Goal: Information Seeking & Learning: Learn about a topic

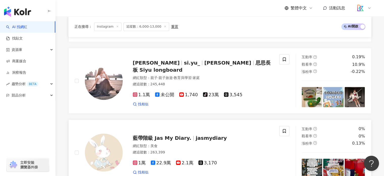
scroll to position [1003, 0]
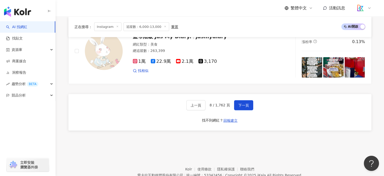
click at [225, 107] on span "8 / 1,762 頁" at bounding box center [220, 105] width 20 height 4
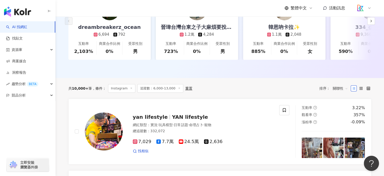
scroll to position [140, 0]
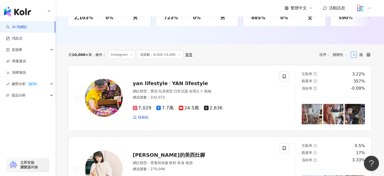
click at [338, 59] on span "關聯性" at bounding box center [340, 55] width 15 height 8
click at [368, 56] on icon at bounding box center [369, 55] width 4 height 4
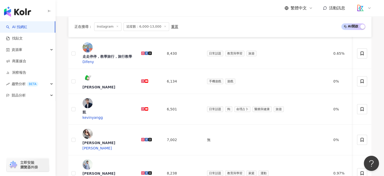
scroll to position [391, 0]
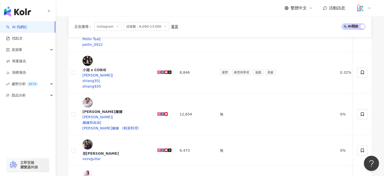
scroll to position [390, 0]
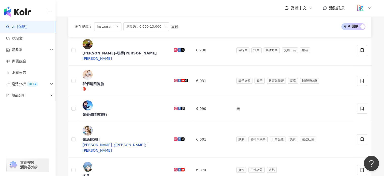
scroll to position [389, 0]
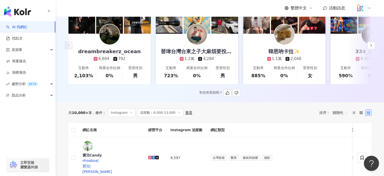
scroll to position [152, 0]
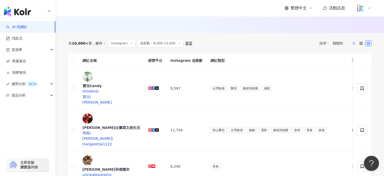
click at [353, 45] on icon at bounding box center [354, 43] width 4 height 4
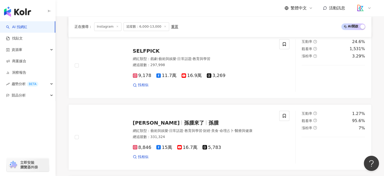
scroll to position [985, 0]
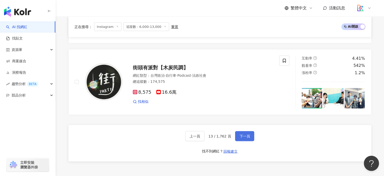
click at [245, 134] on button "下一頁" at bounding box center [244, 136] width 19 height 10
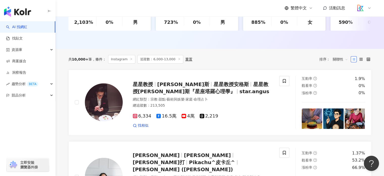
scroll to position [114, 0]
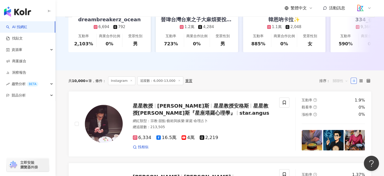
click at [339, 85] on span "關聯性" at bounding box center [340, 81] width 15 height 8
click at [335, 119] on div "互動率" at bounding box center [340, 120] width 13 height 6
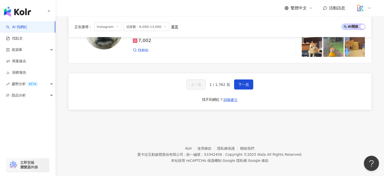
scroll to position [999, 0]
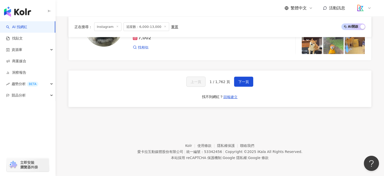
click at [211, 82] on span "1 / 1,762 頁" at bounding box center [220, 82] width 20 height 4
click at [212, 82] on span "1 / 1,762 頁" at bounding box center [220, 82] width 20 height 4
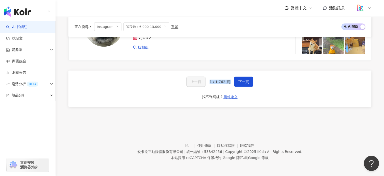
click at [213, 87] on div "上一頁 1 / 1,762 頁 下一頁 找不到網紅？ 回報建立" at bounding box center [219, 88] width 303 height 36
drag, startPoint x: 725, startPoint y: 314, endPoint x: 368, endPoint y: 159, distance: 389.3
click at [368, 159] on button "Open Beacon popover" at bounding box center [370, 161] width 15 height 15
click at [272, 129] on footer "Kolr 使用條款 隱私權保護 聯絡我們 愛卡拉互動媒體股份有限公司 | 統一編號：53342456 | Copyright © 2025 iKala All…" at bounding box center [220, 148] width 329 height 56
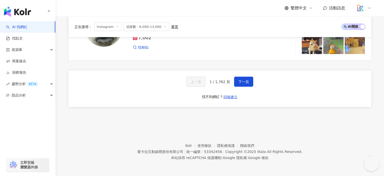
click at [230, 129] on footer "Kolr 使用條款 隱私權保護 聯絡我們 愛卡拉互動媒體股份有限公司 | 統一編號：53342456 | Copyright © 2025 iKala All…" at bounding box center [220, 148] width 329 height 56
click at [234, 148] on div "Kolr 使用條款 隱私權保護 聯絡我們 愛卡拉互動媒體股份有限公司 | 統一編號：53342456 | Copyright © 2025 iKala All…" at bounding box center [219, 151] width 165 height 18
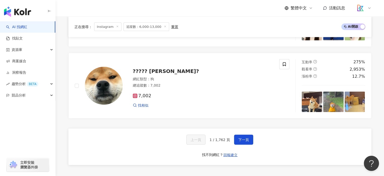
scroll to position [954, 0]
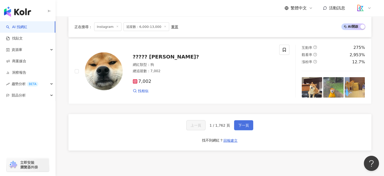
click at [246, 127] on span "下一頁" at bounding box center [244, 125] width 11 height 4
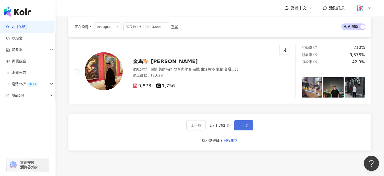
click at [246, 127] on span "下一頁" at bounding box center [244, 125] width 11 height 4
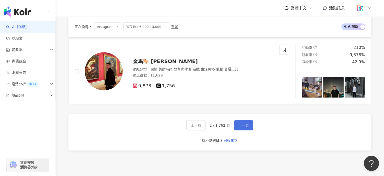
click at [246, 127] on span "下一頁" at bounding box center [244, 125] width 11 height 4
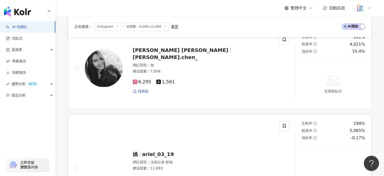
scroll to position [76, 0]
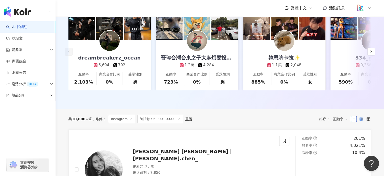
click at [360, 121] on icon at bounding box center [362, 119] width 4 height 4
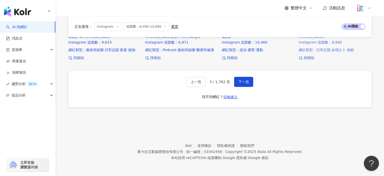
scroll to position [485, 0]
click at [242, 82] on span "下一頁" at bounding box center [244, 82] width 11 height 4
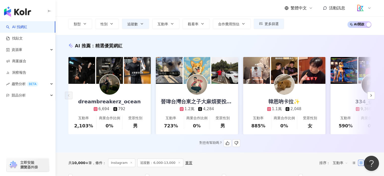
scroll to position [76, 0]
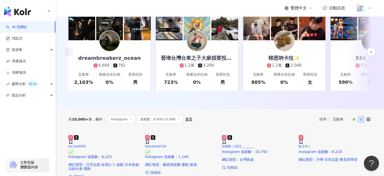
click at [367, 121] on icon at bounding box center [369, 119] width 4 height 4
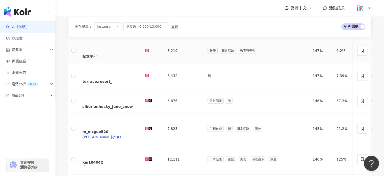
scroll to position [354, 0]
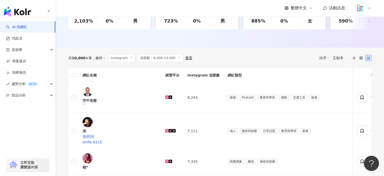
scroll to position [159, 0]
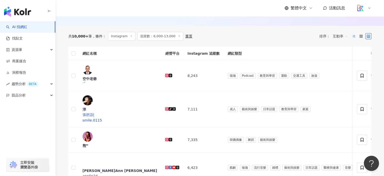
click at [353, 38] on icon at bounding box center [354, 36] width 4 height 4
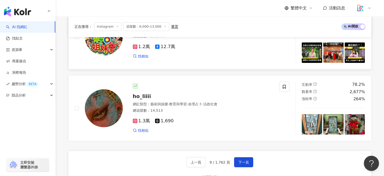
scroll to position [942, 0]
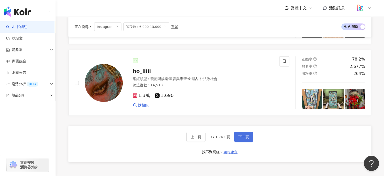
click at [239, 137] on span "下一頁" at bounding box center [244, 136] width 11 height 4
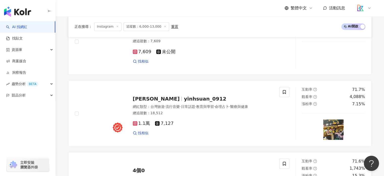
scroll to position [771, 0]
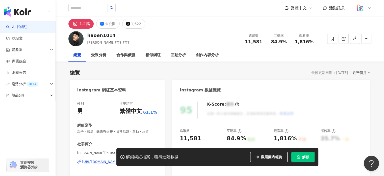
scroll to position [101, 0]
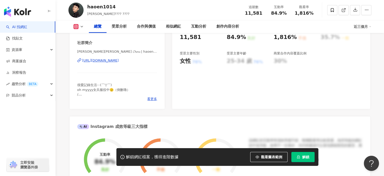
click at [119, 60] on div "https://www.instagram.com/haoen1014/" at bounding box center [100, 60] width 37 height 5
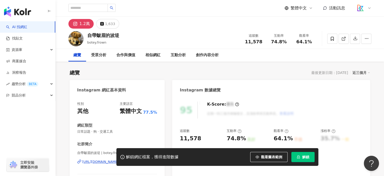
scroll to position [25, 0]
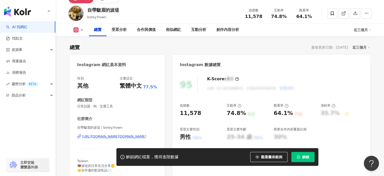
click at [107, 138] on div "https://www.instagram.com/botey.frown/" at bounding box center [114, 136] width 64 height 5
drag, startPoint x: 200, startPoint y: 112, endPoint x: 178, endPoint y: 114, distance: 22.6
click at [178, 114] on div "95 K-Score : 優良 近期一到三個月積極發文，且漲粉率與互動率高。 查看說明 追蹤數 11,578 互動率 74.8% 良好 觀看率 64.1% 不…" at bounding box center [271, 125] width 198 height 109
copy div "11,578"
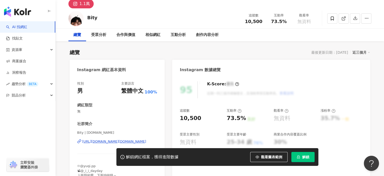
scroll to position [51, 0]
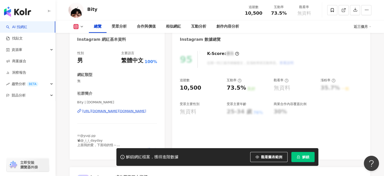
click at [117, 111] on div "https://www.instagram.com/bity.cc/" at bounding box center [114, 111] width 64 height 5
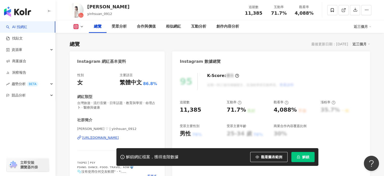
scroll to position [51, 0]
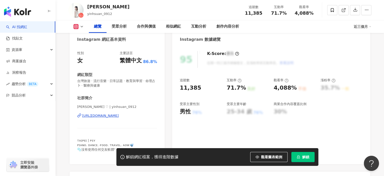
click at [103, 117] on div "[URL][DOMAIN_NAME]" at bounding box center [100, 115] width 37 height 5
drag, startPoint x: 196, startPoint y: 89, endPoint x: 176, endPoint y: 89, distance: 20.7
click at [176, 89] on div "95 K-Score : 優良 近期一到三個月積極發文，且漲粉率與互動率高。 查看說明 追蹤數 11,385 互動率 71.7% 良好 觀看率 4,088% …" at bounding box center [271, 105] width 198 height 118
copy div "11,385"
